Goal: Find specific page/section: Find specific page/section

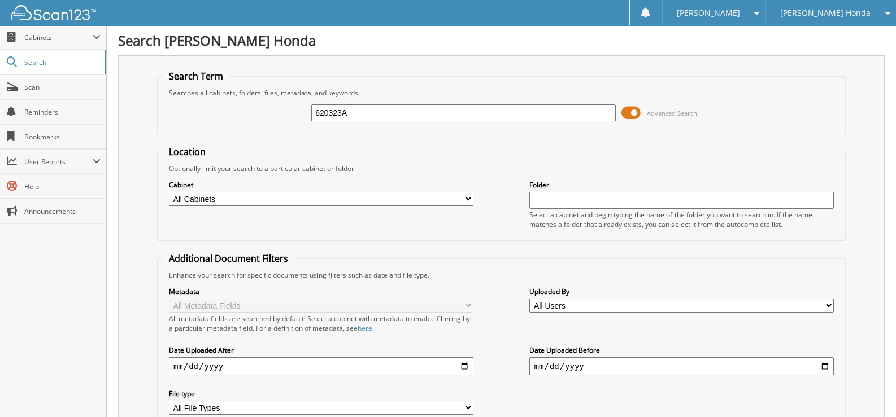
drag, startPoint x: 397, startPoint y: 110, endPoint x: 268, endPoint y: 107, distance: 128.3
click at [268, 107] on div "620323A Advanced Search" at bounding box center [501, 113] width 676 height 31
type input "575990"
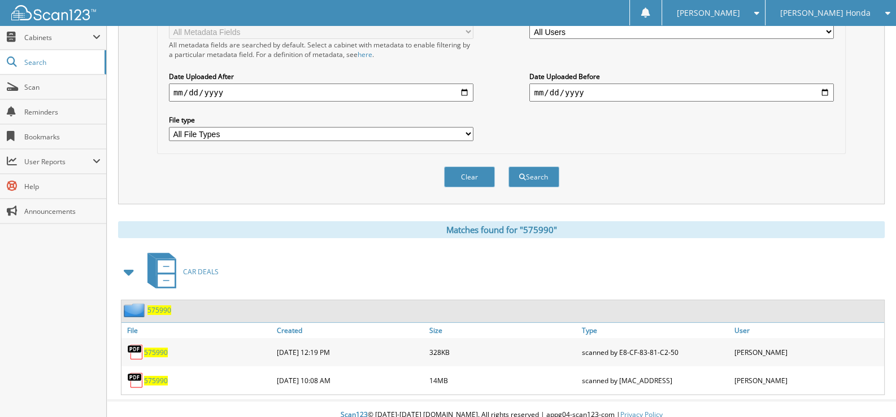
click at [162, 348] on span "575990" at bounding box center [156, 353] width 24 height 10
